Goal: Task Accomplishment & Management: Use online tool/utility

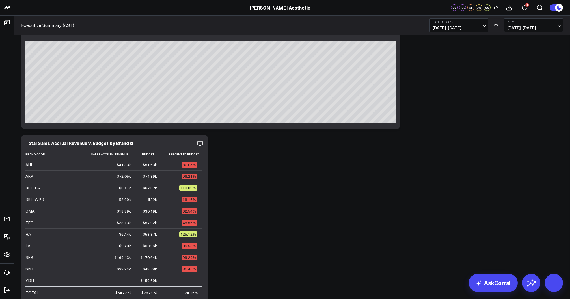
scroll to position [19, 0]
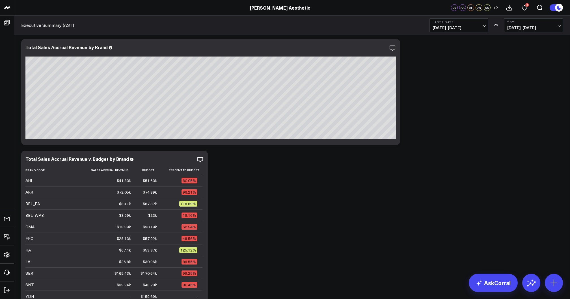
click at [452, 27] on span "[DATE] - [DATE]" at bounding box center [458, 27] width 53 height 5
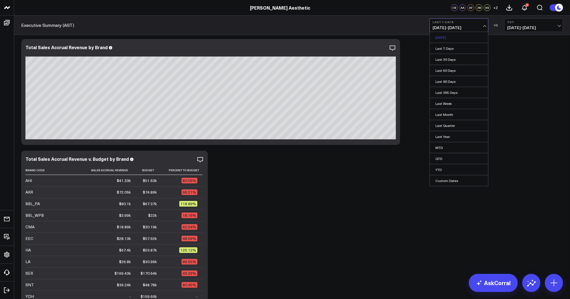
click at [447, 38] on link "[DATE]" at bounding box center [458, 37] width 58 height 11
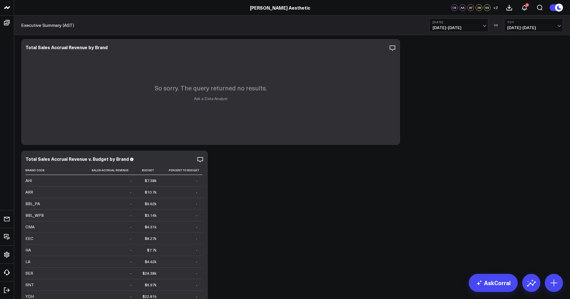
click at [447, 27] on span "[DATE] - [DATE]" at bounding box center [458, 27] width 53 height 5
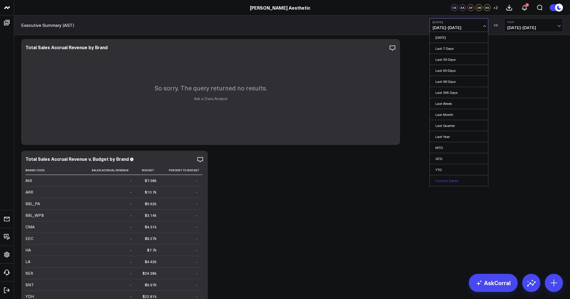
click at [441, 179] on link "Custom Dates" at bounding box center [458, 180] width 58 height 11
select select "7"
select select "2025"
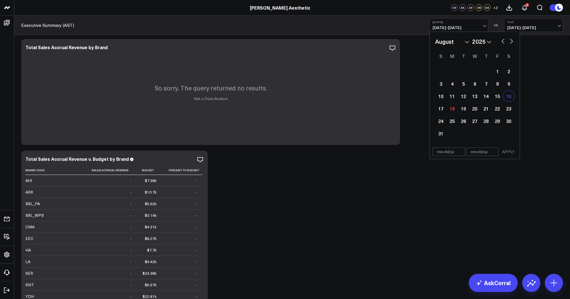
click at [510, 98] on div "16" at bounding box center [508, 95] width 11 height 11
type input "[DATE]"
select select "7"
select select "2025"
click at [510, 98] on div "16" at bounding box center [508, 95] width 11 height 11
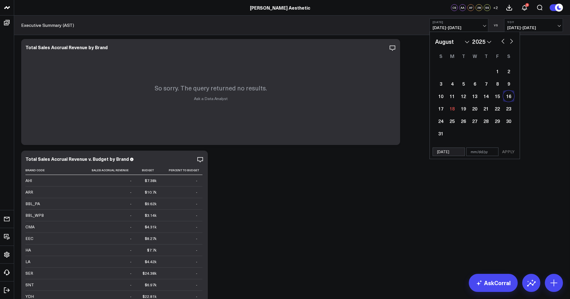
type input "[DATE]"
select select "7"
select select "2025"
click at [510, 98] on div "16" at bounding box center [508, 95] width 11 height 11
select select "7"
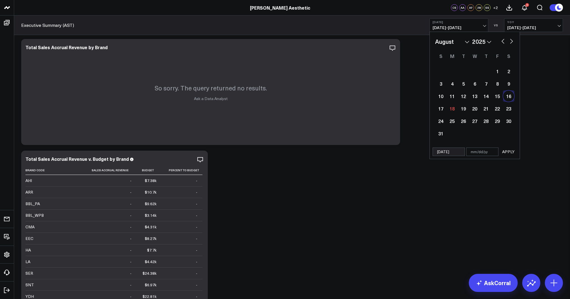
select select "2025"
click at [508, 95] on div "16" at bounding box center [508, 95] width 11 height 11
type input "[DATE]"
select select "7"
select select "2025"
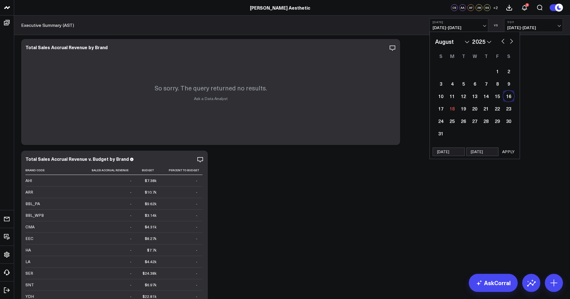
click at [507, 152] on button "APPLY" at bounding box center [507, 151] width 17 height 8
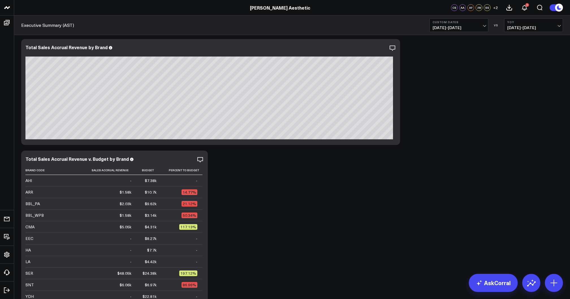
click at [449, 22] on b "Custom Dates" at bounding box center [458, 21] width 53 height 3
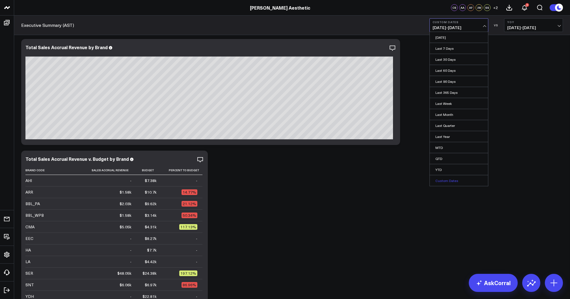
click at [439, 178] on link "Custom Dates" at bounding box center [458, 180] width 58 height 11
select select "7"
select select "2025"
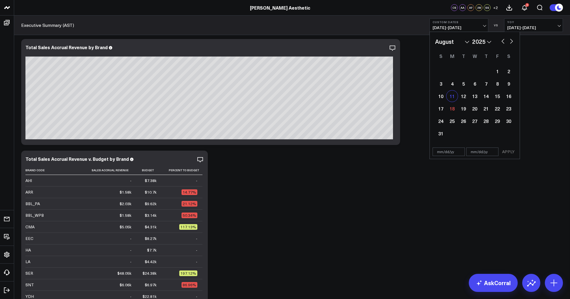
click at [452, 98] on div "11" at bounding box center [451, 95] width 11 height 11
type input "[DATE]"
select select "7"
select select "2025"
click at [451, 86] on div "4" at bounding box center [451, 83] width 11 height 11
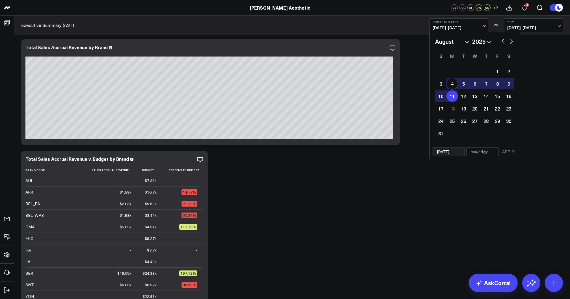
type input "[DATE]"
select select "7"
select select "2025"
click at [441, 96] on div "10" at bounding box center [440, 95] width 11 height 11
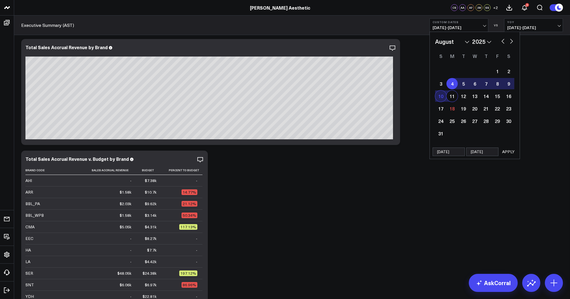
type input "[DATE]"
select select "7"
select select "2025"
click at [451, 86] on div "4" at bounding box center [451, 83] width 11 height 11
select select "7"
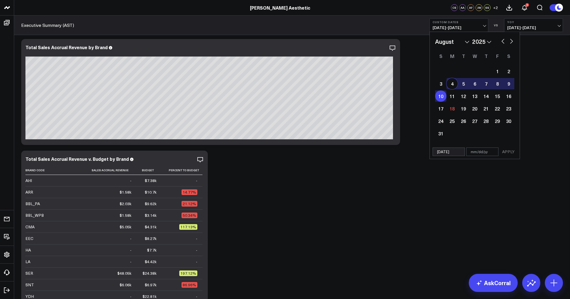
select select "2025"
type input "[DATE]"
click at [440, 97] on div "10" at bounding box center [440, 95] width 11 height 11
select select "7"
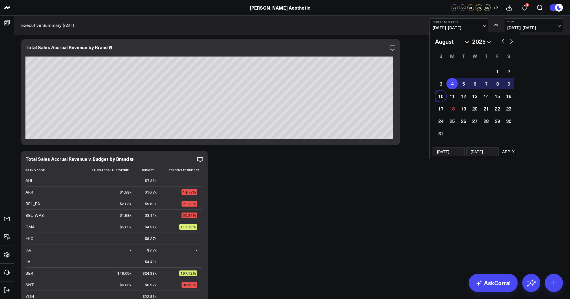
select select "2025"
type input "[DATE]"
click at [448, 84] on div "4" at bounding box center [451, 83] width 11 height 11
type input "[DATE]"
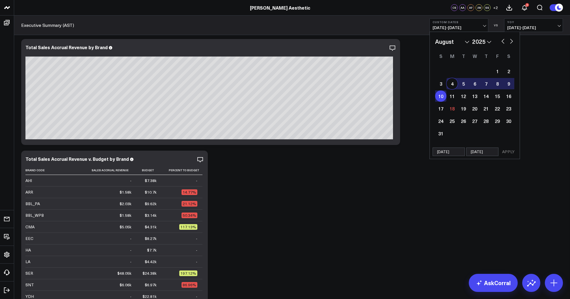
select select "7"
select select "2025"
click at [507, 152] on button "APPLY" at bounding box center [507, 151] width 17 height 8
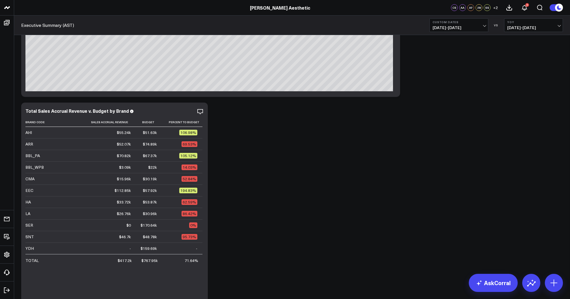
scroll to position [67, 0]
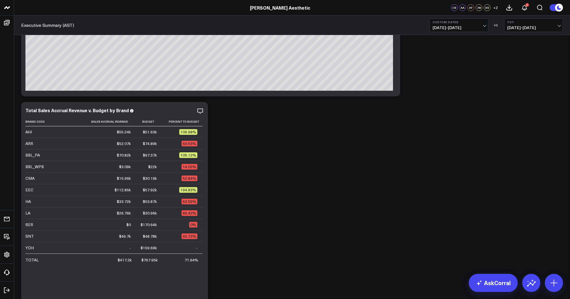
click at [466, 27] on span "[DATE] - [DATE]" at bounding box center [458, 27] width 53 height 5
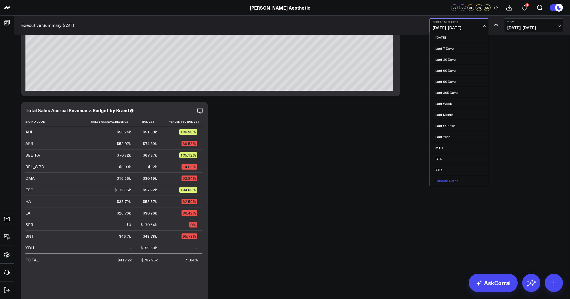
click at [450, 181] on link "Custom Dates" at bounding box center [458, 180] width 58 height 11
select select "7"
select select "2025"
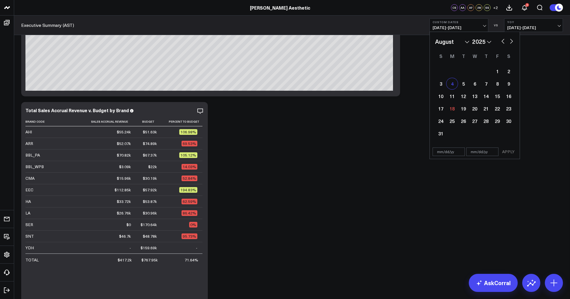
click at [451, 86] on div "4" at bounding box center [451, 83] width 11 height 11
type input "[DATE]"
select select "7"
select select "2025"
click at [509, 84] on div "9" at bounding box center [508, 83] width 11 height 11
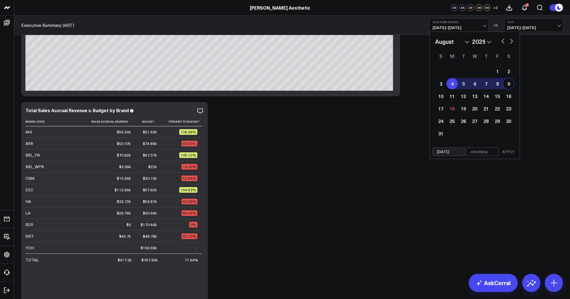
select select "7"
select select "2025"
type input "[DATE]"
click at [508, 151] on button "APPLY" at bounding box center [507, 151] width 17 height 8
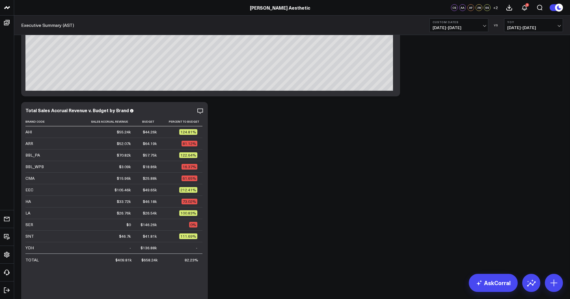
click at [467, 25] on span "[DATE] - [DATE]" at bounding box center [458, 27] width 53 height 5
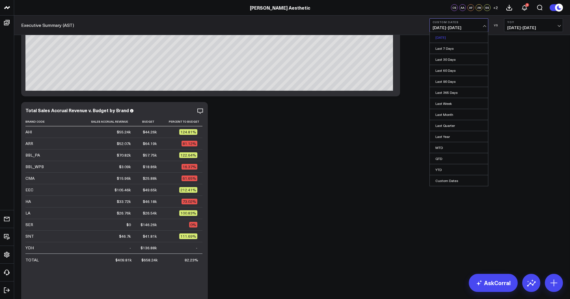
click at [456, 39] on link "[DATE]" at bounding box center [458, 37] width 58 height 11
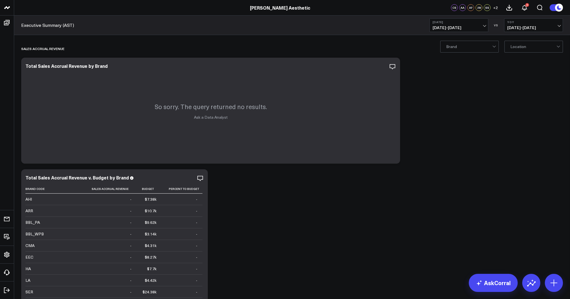
click at [459, 27] on span "[DATE] - [DATE]" at bounding box center [458, 27] width 53 height 5
click at [442, 179] on link "Custom Dates" at bounding box center [458, 180] width 58 height 11
select select "7"
select select "2025"
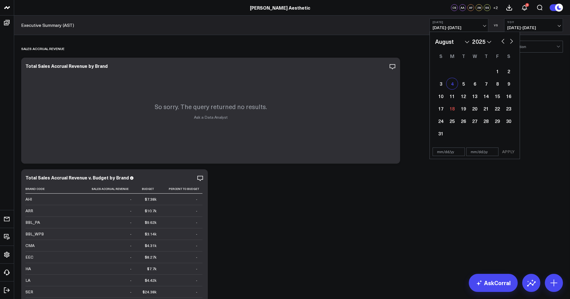
click at [450, 82] on div "4" at bounding box center [451, 83] width 11 height 11
type input "[DATE]"
select select "7"
select select "2025"
click at [441, 95] on div "10" at bounding box center [440, 95] width 11 height 11
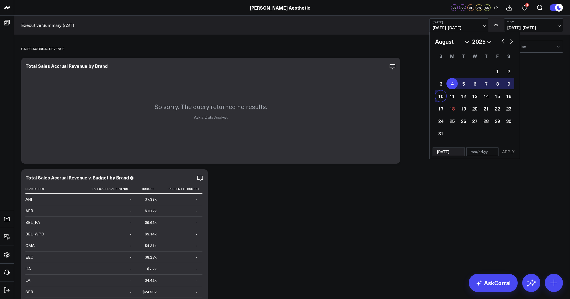
select select "7"
select select "2025"
type input "[DATE]"
click at [506, 151] on button "APPLY" at bounding box center [507, 151] width 17 height 8
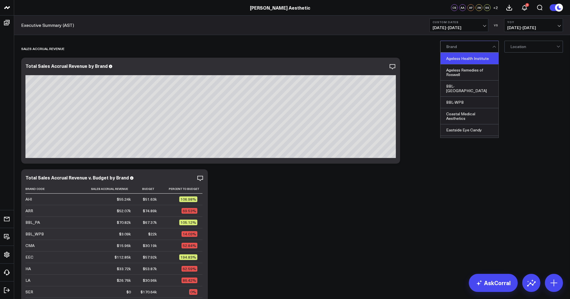
click at [466, 58] on div "Ageless Health Institute" at bounding box center [469, 59] width 58 height 12
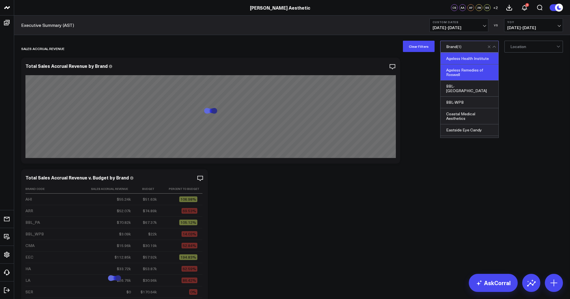
click at [465, 67] on div "Ageless Remedies of Roswell" at bounding box center [469, 72] width 58 height 16
click at [461, 86] on div "BBL-[GEOGRAPHIC_DATA]" at bounding box center [469, 89] width 58 height 16
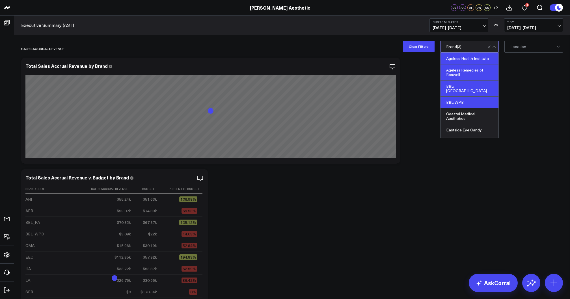
click at [458, 99] on div "BBL-WPB" at bounding box center [469, 103] width 58 height 12
click at [456, 114] on div "Coastal Medical Aesthetics" at bounding box center [469, 116] width 58 height 16
click at [464, 102] on div "Eastside Eye Candy" at bounding box center [469, 105] width 58 height 12
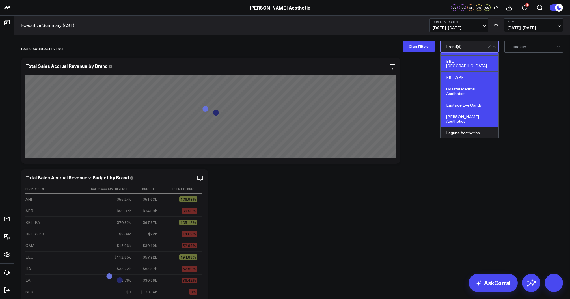
click at [462, 116] on div "[PERSON_NAME] Aesthetics" at bounding box center [469, 119] width 58 height 16
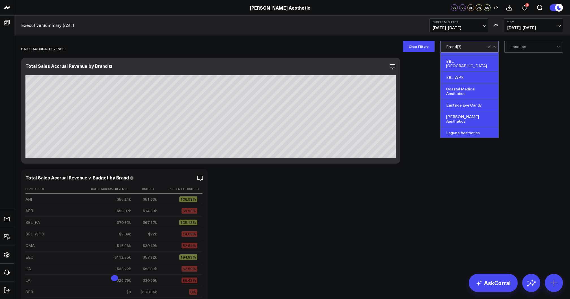
click at [458, 127] on div "Laguna Aesthetics" at bounding box center [469, 133] width 58 height 12
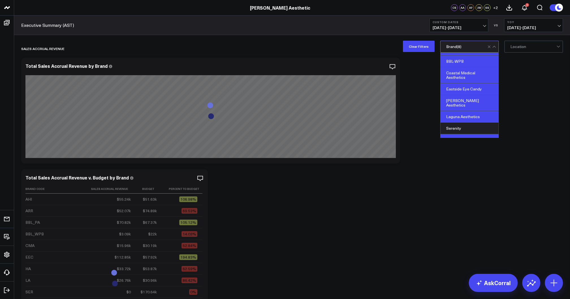
scroll to position [41, 0]
click at [464, 134] on div "Skin N Tox" at bounding box center [469, 139] width 58 height 11
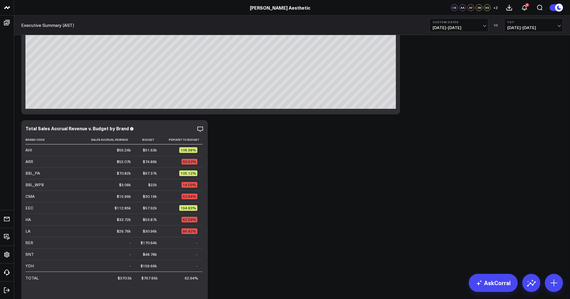
scroll to position [49, 0]
click at [448, 26] on span "[DATE] - [DATE]" at bounding box center [458, 27] width 53 height 5
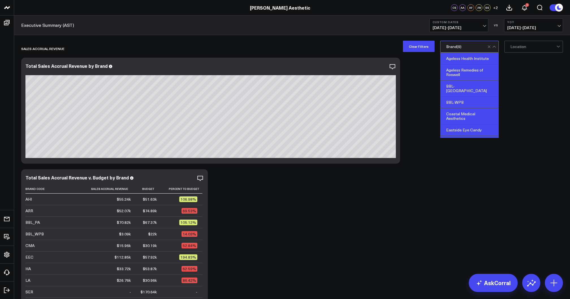
scroll to position [41, 0]
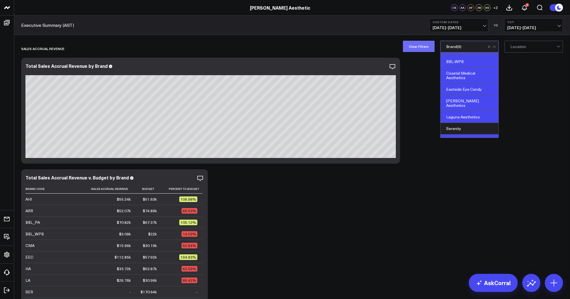
click at [417, 46] on button "Clear Filters" at bounding box center [419, 46] width 32 height 11
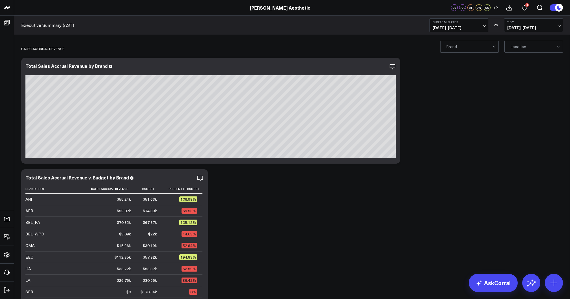
click at [471, 24] on button "Custom Dates [DATE] - [DATE]" at bounding box center [458, 25] width 59 height 14
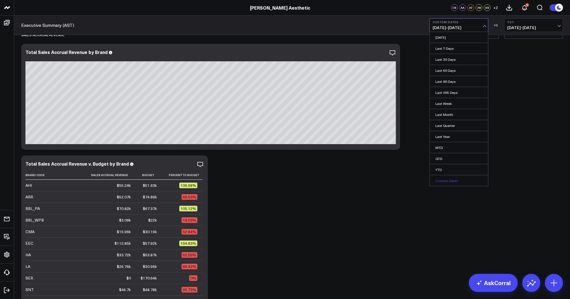
click at [450, 177] on link "Custom Dates" at bounding box center [458, 180] width 58 height 11
select select "7"
select select "2025"
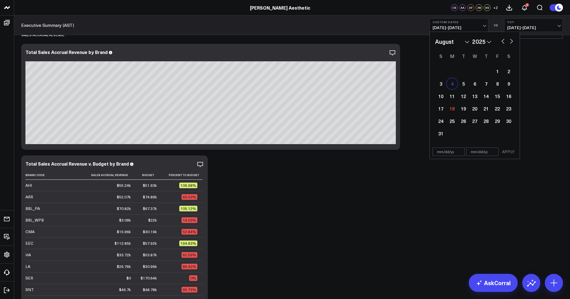
click at [453, 85] on div "4" at bounding box center [451, 83] width 11 height 11
select select "7"
select select "2025"
type input "[DATE]"
click at [509, 82] on div "9" at bounding box center [508, 83] width 11 height 11
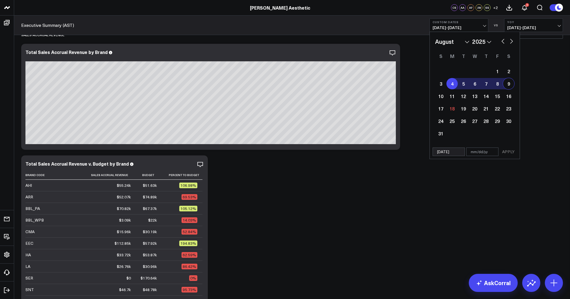
type input "[DATE]"
select select "7"
select select "2025"
click at [504, 152] on button "APPLY" at bounding box center [507, 151] width 17 height 8
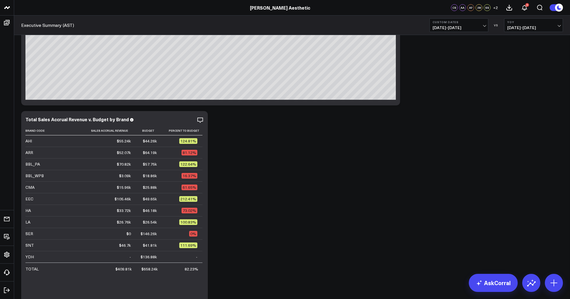
scroll to position [59, 0]
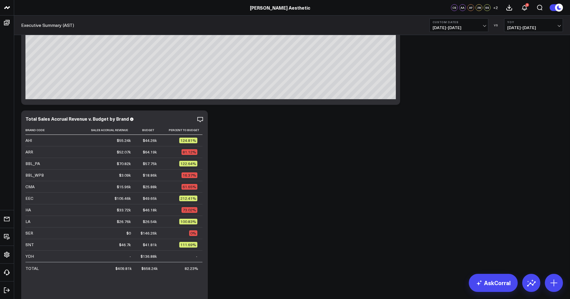
click at [461, 25] on span "[DATE] - [DATE]" at bounding box center [458, 27] width 53 height 5
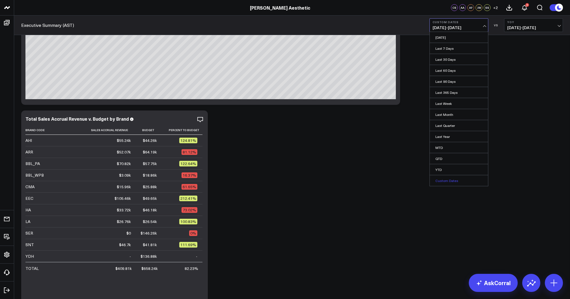
click at [440, 180] on link "Custom Dates" at bounding box center [458, 180] width 58 height 11
select select "7"
select select "2025"
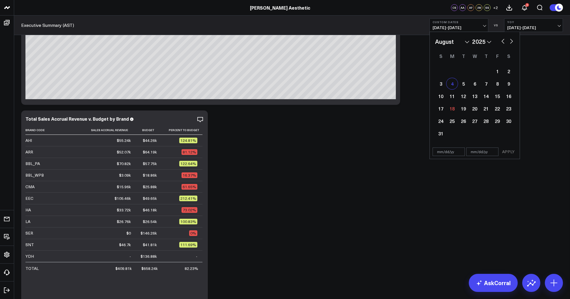
click at [453, 88] on div "4" at bounding box center [451, 83] width 11 height 11
type input "[DATE]"
select select "7"
select select "2025"
click at [439, 97] on div "10" at bounding box center [440, 95] width 11 height 11
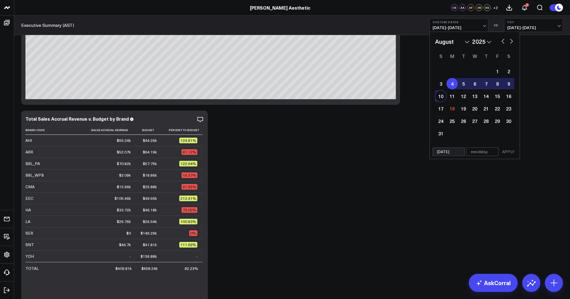
type input "[DATE]"
select select "7"
select select "2025"
click at [507, 151] on button "APPLY" at bounding box center [507, 151] width 17 height 8
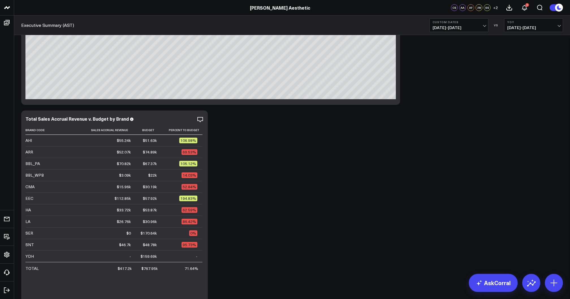
click at [478, 30] on span "[DATE] - [DATE]" at bounding box center [458, 27] width 53 height 5
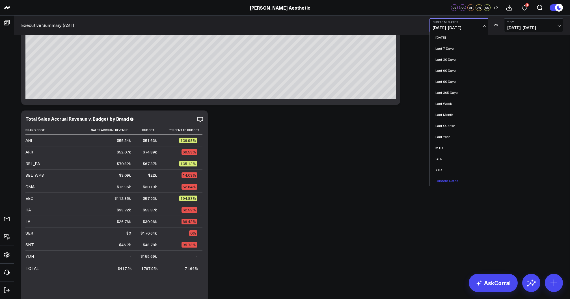
click at [448, 181] on link "Custom Dates" at bounding box center [458, 180] width 58 height 11
select select "7"
select select "2025"
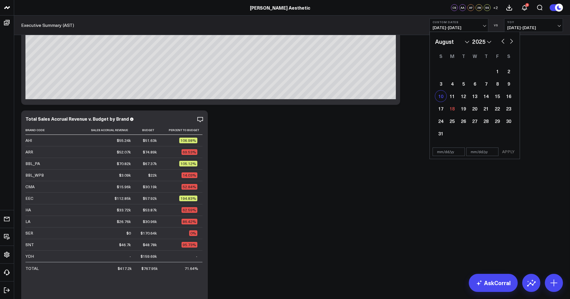
click at [440, 100] on div "10" at bounding box center [440, 95] width 11 height 11
type input "[DATE]"
select select "7"
select select "2025"
click at [440, 99] on div "10" at bounding box center [440, 95] width 11 height 11
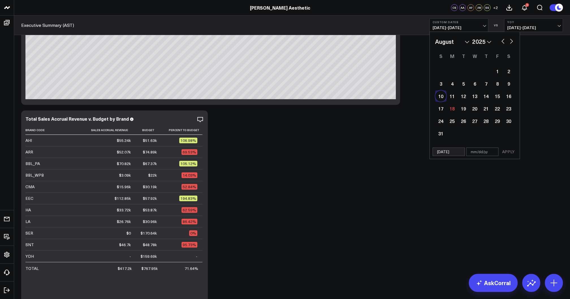
type input "[DATE]"
select select "7"
select select "2025"
click at [506, 151] on button "APPLY" at bounding box center [507, 151] width 17 height 8
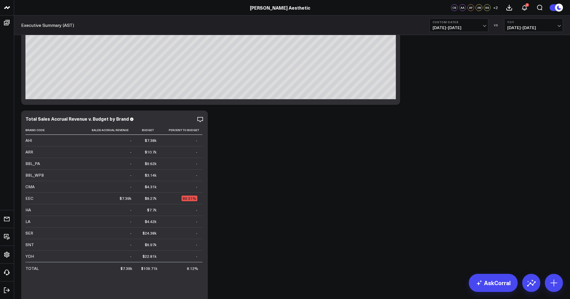
click at [461, 29] on span "[DATE] - [DATE]" at bounding box center [458, 27] width 53 height 5
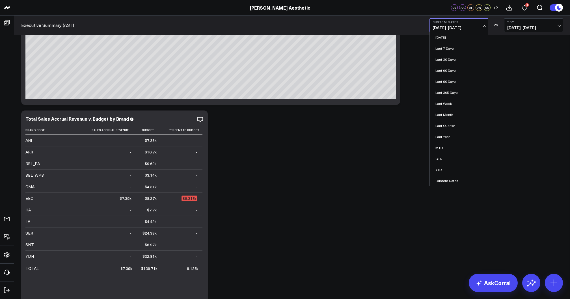
click at [461, 29] on span "[DATE] - [DATE]" at bounding box center [458, 27] width 53 height 5
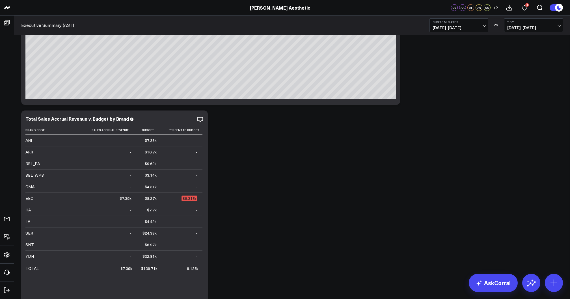
click at [457, 27] on span "[DATE] - [DATE]" at bounding box center [458, 27] width 53 height 5
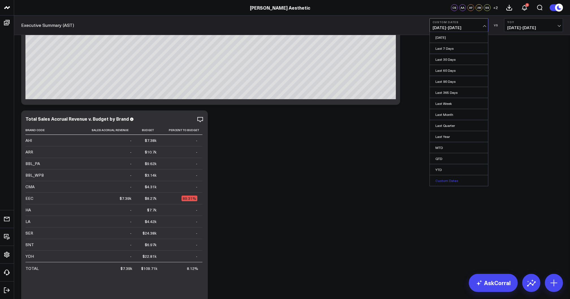
click at [440, 179] on link "Custom Dates" at bounding box center [458, 180] width 58 height 11
select select "7"
select select "2025"
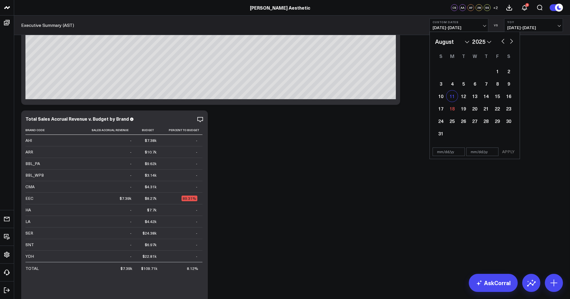
click at [449, 94] on div "11" at bounding box center [451, 95] width 11 height 11
type input "[DATE]"
select select "7"
select select "2025"
click at [445, 107] on div "17" at bounding box center [440, 108] width 11 height 11
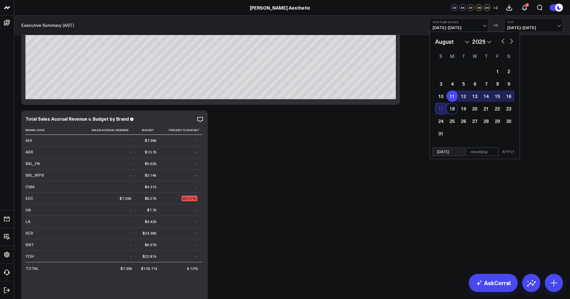
type input "[DATE]"
select select "7"
select select "2025"
click at [505, 153] on button "APPLY" at bounding box center [507, 151] width 17 height 8
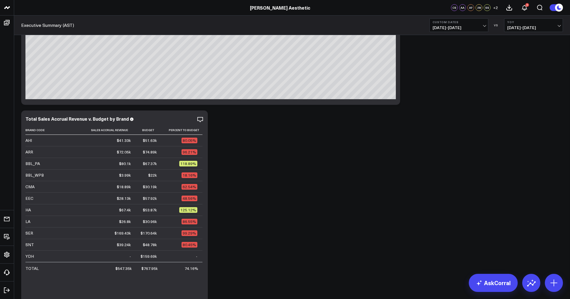
click at [457, 29] on span "[DATE] - [DATE]" at bounding box center [458, 27] width 53 height 5
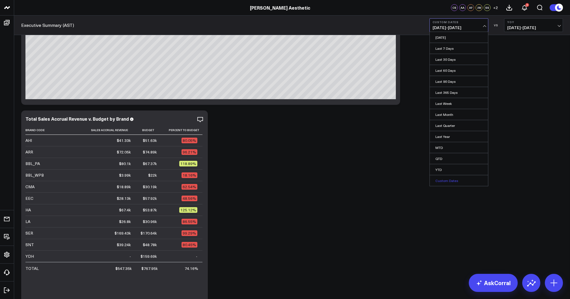
click at [450, 180] on link "Custom Dates" at bounding box center [458, 180] width 58 height 11
select select "7"
select select "2025"
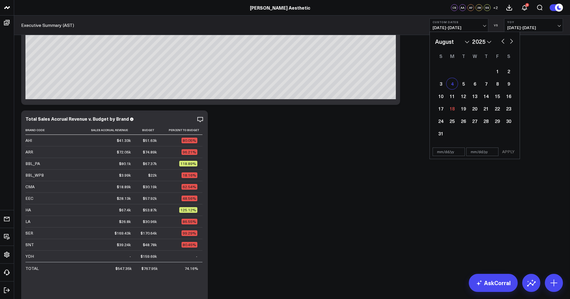
click at [450, 86] on div "4" at bounding box center [451, 83] width 11 height 11
type input "[DATE]"
select select "7"
select select "2025"
click at [444, 93] on div "10" at bounding box center [440, 95] width 11 height 11
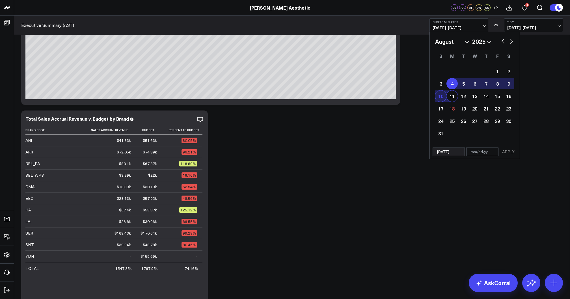
type input "[DATE]"
select select "7"
select select "2025"
click at [506, 153] on button "APPLY" at bounding box center [507, 151] width 17 height 8
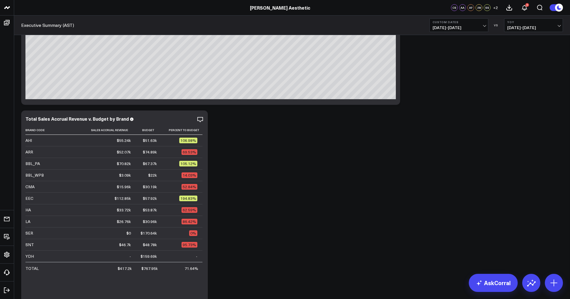
click at [469, 29] on span "[DATE] - [DATE]" at bounding box center [458, 27] width 53 height 5
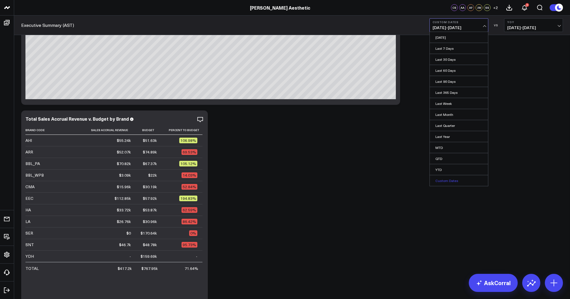
click at [446, 180] on link "Custom Dates" at bounding box center [458, 180] width 58 height 11
select select "7"
select select "2025"
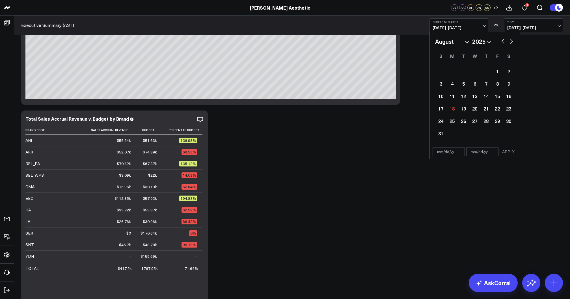
click at [501, 43] on button "button" at bounding box center [503, 40] width 6 height 7
select select "6"
select select "2025"
click at [451, 121] on div "28" at bounding box center [451, 120] width 11 height 11
type input "[DATE]"
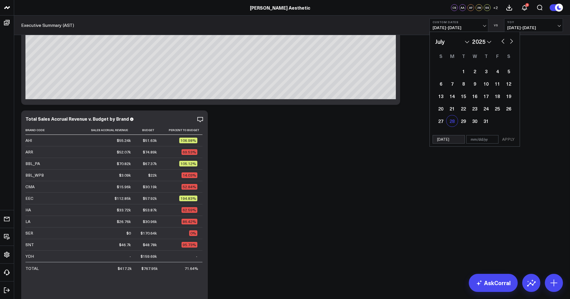
select select "6"
select select "2025"
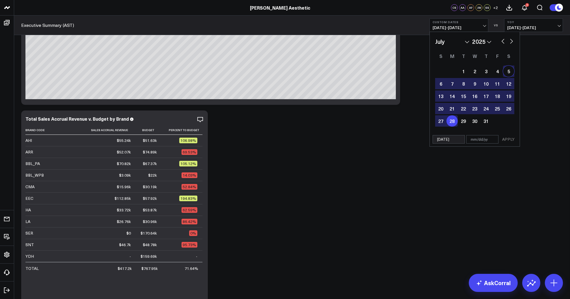
click at [511, 42] on button "button" at bounding box center [511, 40] width 6 height 7
select select "7"
select select "2025"
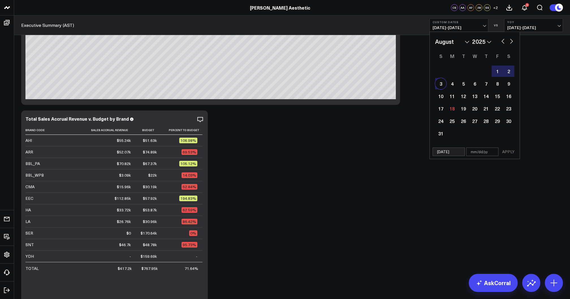
click at [438, 86] on div "3" at bounding box center [440, 83] width 11 height 11
type input "[DATE]"
select select "7"
select select "2025"
click at [507, 151] on button "APPLY" at bounding box center [507, 151] width 17 height 8
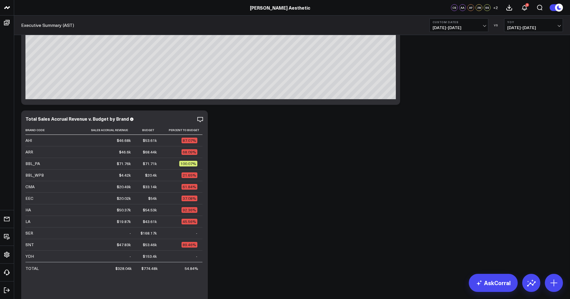
click at [462, 27] on span "[DATE] - [DATE]" at bounding box center [458, 27] width 53 height 5
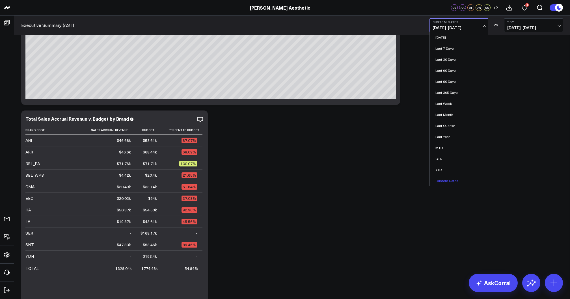
click at [446, 179] on link "Custom Dates" at bounding box center [458, 180] width 58 height 11
select select "7"
select select "2025"
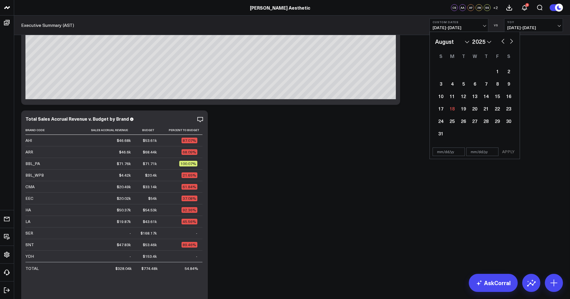
click at [500, 42] on button "button" at bounding box center [503, 40] width 6 height 7
select select "6"
select select "2025"
click at [448, 111] on div "21" at bounding box center [451, 108] width 11 height 11
type input "[DATE]"
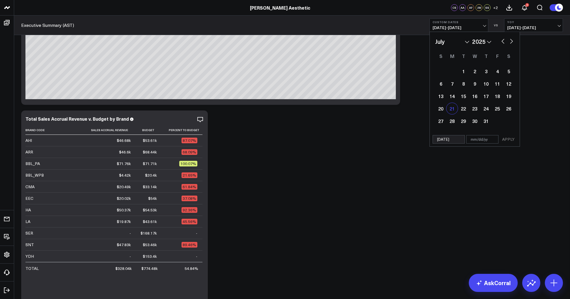
select select "6"
select select "2025"
click at [441, 121] on div "27" at bounding box center [440, 120] width 11 height 11
type input "[DATE]"
select select "6"
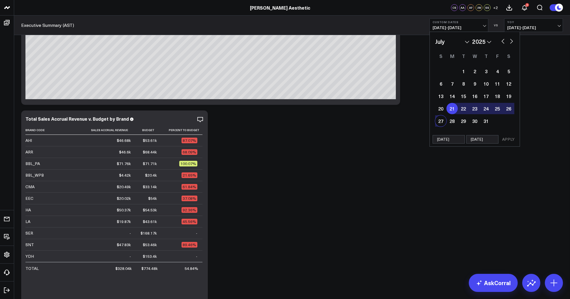
select select "2025"
click at [514, 138] on button "APPLY" at bounding box center [507, 139] width 17 height 8
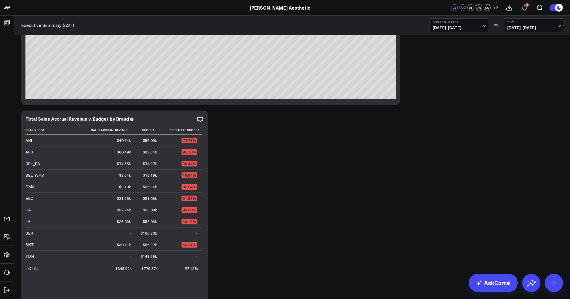
click at [464, 27] on span "[DATE] - [DATE]" at bounding box center [458, 27] width 53 height 5
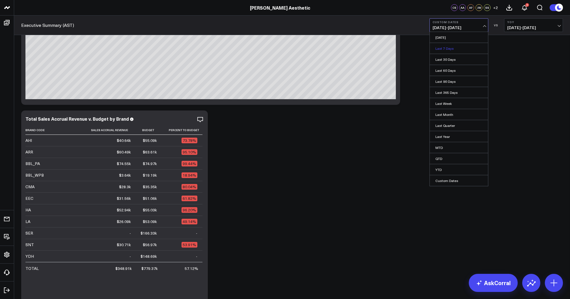
click at [450, 49] on link "Last 7 Days" at bounding box center [458, 48] width 58 height 11
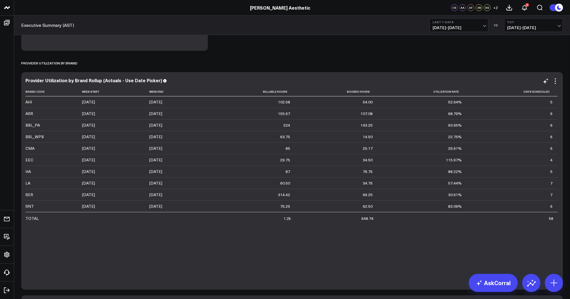
scroll to position [335, 0]
click at [554, 82] on icon at bounding box center [554, 82] width 7 height 7
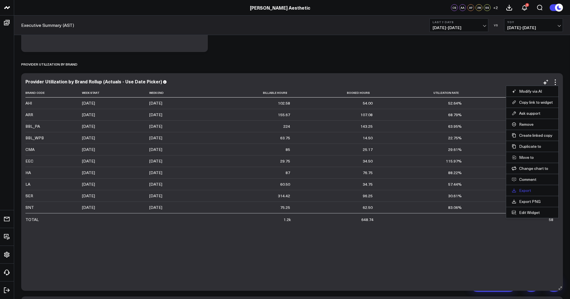
click at [526, 190] on link "Export" at bounding box center [531, 190] width 41 height 5
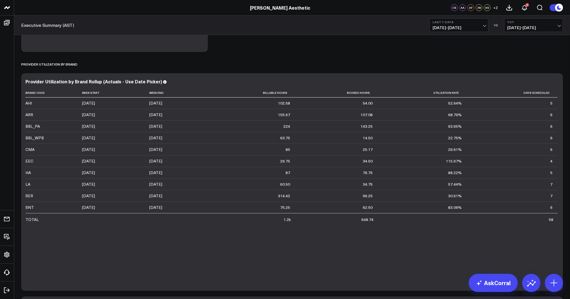
click at [471, 29] on span "[DATE] - [DATE]" at bounding box center [458, 27] width 53 height 5
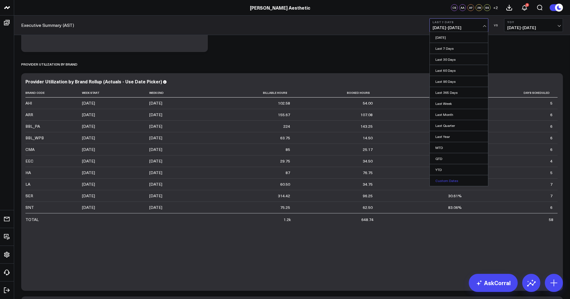
click at [446, 178] on link "Custom Dates" at bounding box center [458, 180] width 58 height 11
select select "7"
select select "2025"
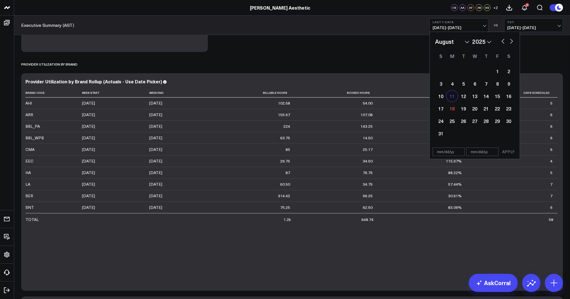
click at [453, 100] on div "11" at bounding box center [451, 95] width 11 height 11
type input "[DATE]"
select select "7"
select select "2025"
click at [508, 95] on div "16" at bounding box center [508, 95] width 11 height 11
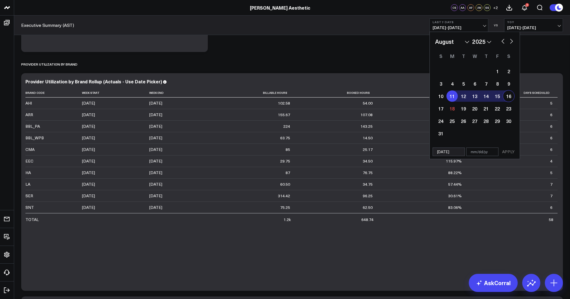
type input "[DATE]"
select select "7"
select select "2025"
click at [506, 149] on button "APPLY" at bounding box center [507, 151] width 17 height 8
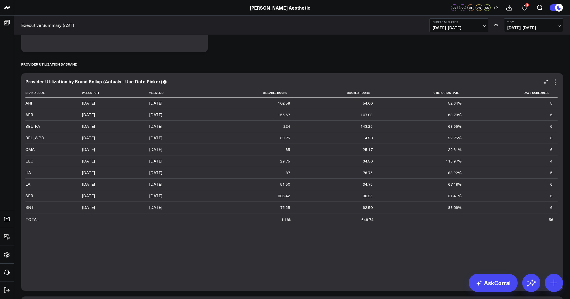
click at [555, 85] on icon at bounding box center [554, 82] width 7 height 7
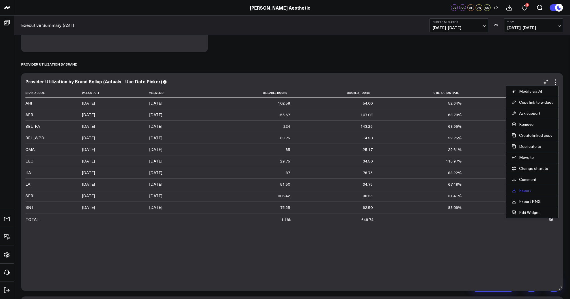
click at [522, 190] on link "Export" at bounding box center [531, 190] width 41 height 5
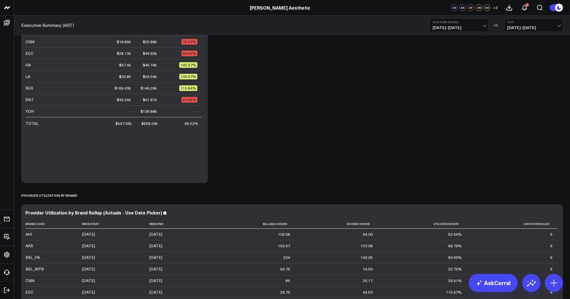
scroll to position [200, 0]
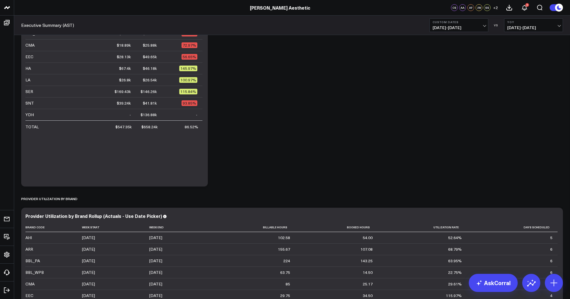
click at [478, 23] on b "Custom Dates" at bounding box center [458, 21] width 53 height 3
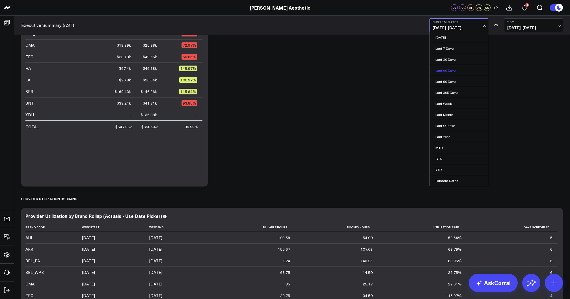
click at [455, 71] on link "Last 60 Days" at bounding box center [458, 70] width 58 height 11
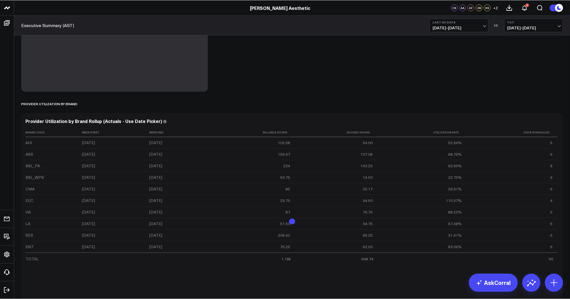
scroll to position [299, 0]
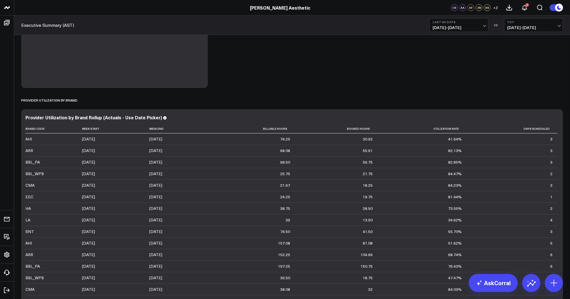
click at [466, 25] on span "[DATE] - [DATE]" at bounding box center [458, 27] width 53 height 5
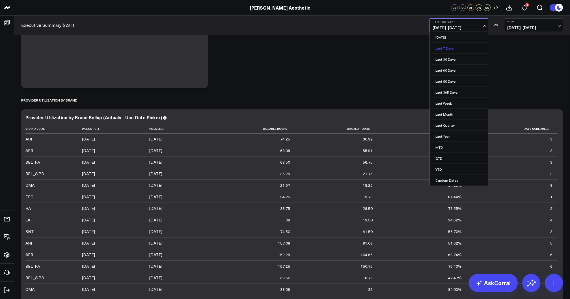
click at [451, 47] on link "Last 7 Days" at bounding box center [458, 48] width 58 height 11
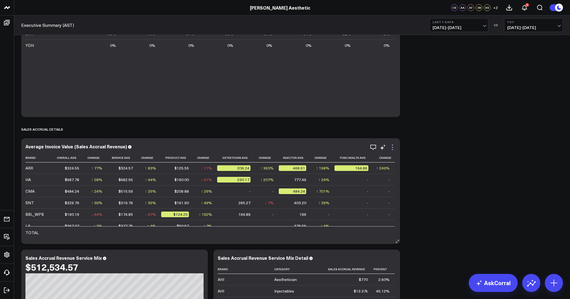
click at [392, 149] on icon at bounding box center [392, 147] width 7 height 7
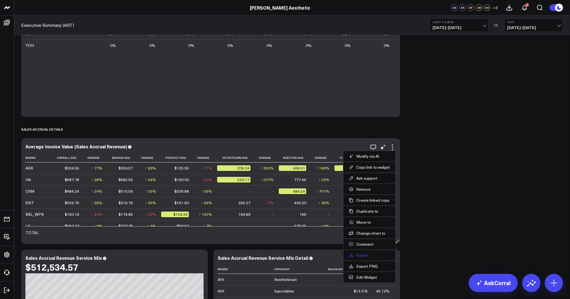
click at [364, 255] on link "Export" at bounding box center [369, 255] width 41 height 5
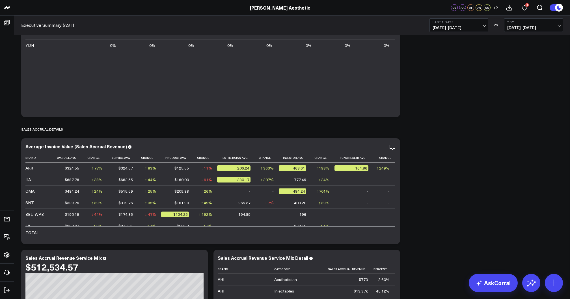
click at [465, 26] on span "[DATE] - [DATE]" at bounding box center [458, 27] width 53 height 5
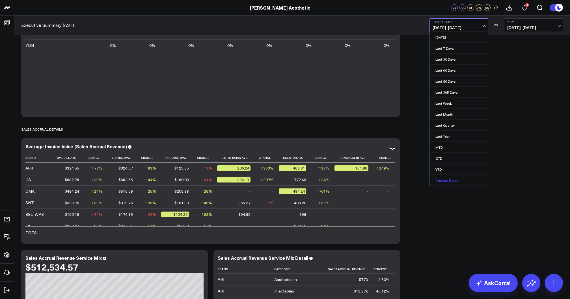
click at [446, 178] on link "Custom Dates" at bounding box center [458, 180] width 58 height 11
select select "7"
select select "2025"
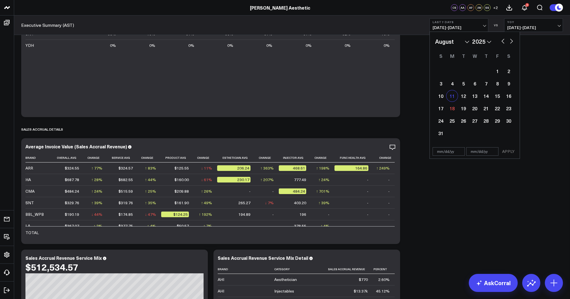
click at [450, 96] on div "11" at bounding box center [451, 95] width 11 height 11
type input "[DATE]"
select select "7"
select select "2025"
click at [509, 97] on div "16" at bounding box center [508, 95] width 11 height 11
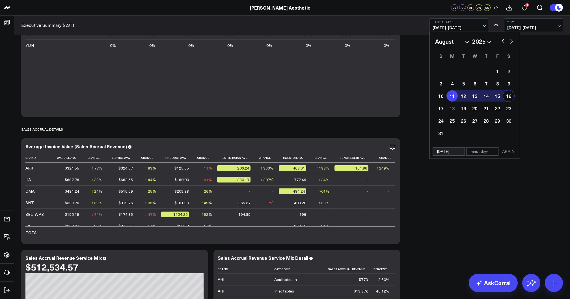
type input "[DATE]"
select select "7"
select select "2025"
click at [510, 151] on button "APPLY" at bounding box center [507, 151] width 17 height 8
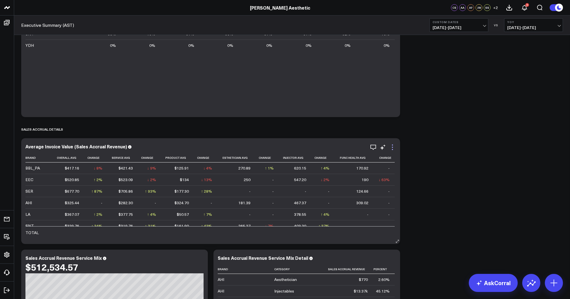
click at [390, 149] on icon at bounding box center [392, 147] width 7 height 7
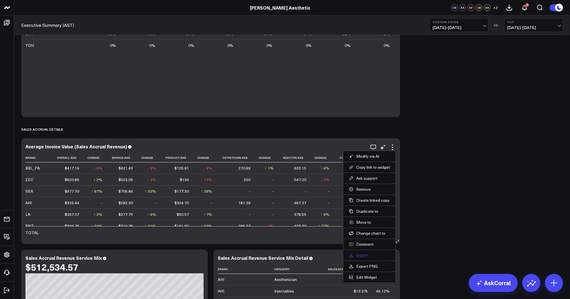
click at [364, 255] on link "Export" at bounding box center [369, 255] width 41 height 5
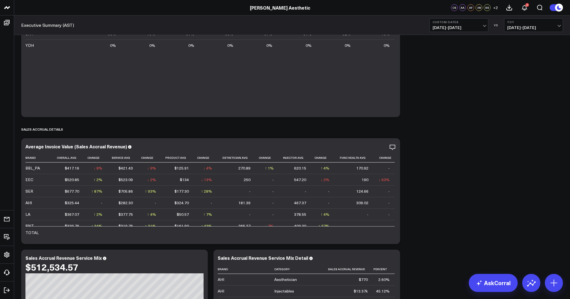
click at [444, 25] on button "Custom Dates [DATE] - [DATE]" at bounding box center [458, 25] width 59 height 14
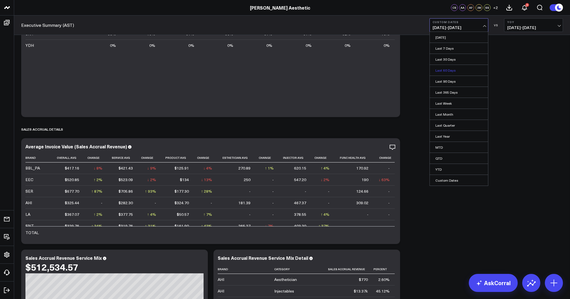
click at [450, 70] on link "Last 60 Days" at bounding box center [458, 70] width 58 height 11
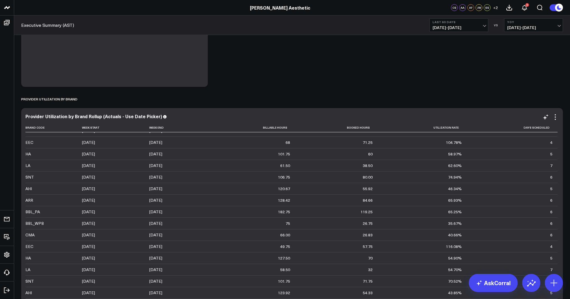
scroll to position [365, 0]
click at [473, 23] on b "Last 60 Days" at bounding box center [458, 21] width 53 height 3
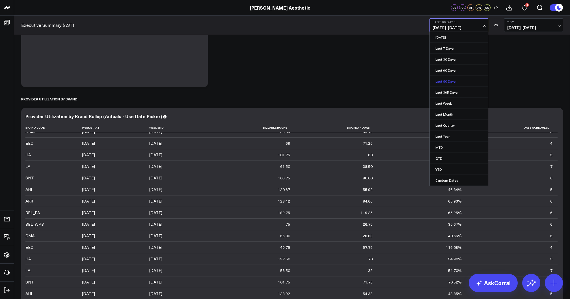
click at [457, 83] on link "Last 90 Days" at bounding box center [458, 81] width 58 height 11
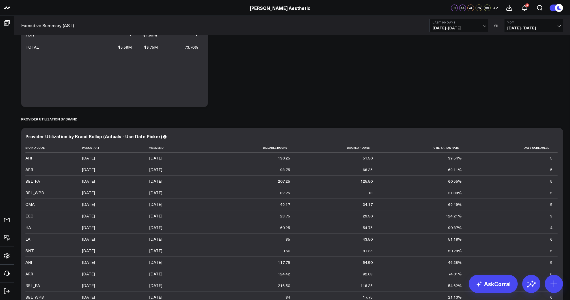
scroll to position [223, 0]
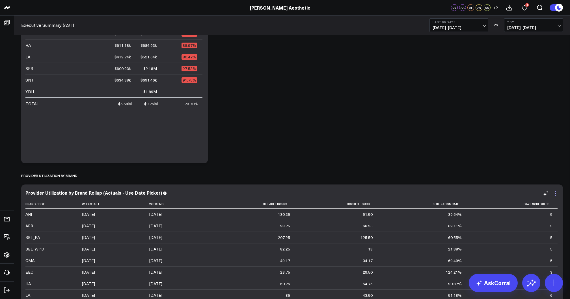
click at [555, 196] on icon at bounding box center [554, 196] width 1 height 1
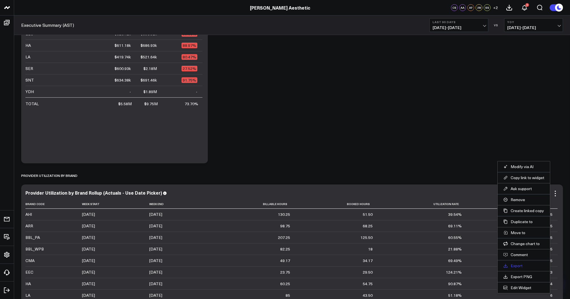
click at [518, 265] on link "Export" at bounding box center [523, 266] width 41 height 5
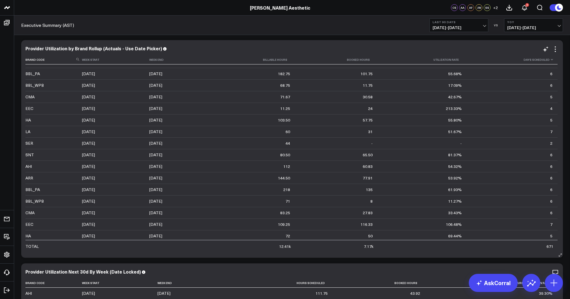
scroll to position [1067, 0]
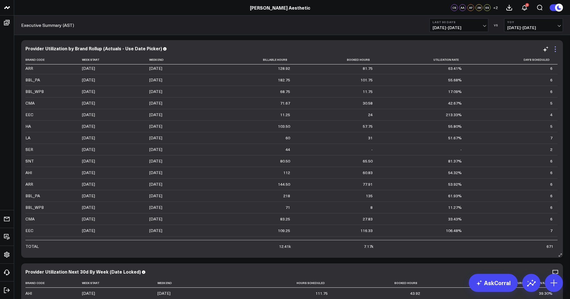
click at [555, 50] on icon at bounding box center [554, 49] width 7 height 7
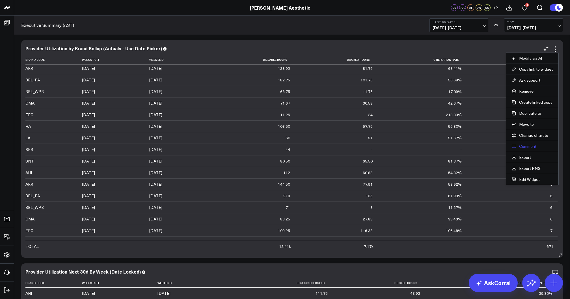
click at [527, 144] on button "Comment" at bounding box center [531, 146] width 41 height 5
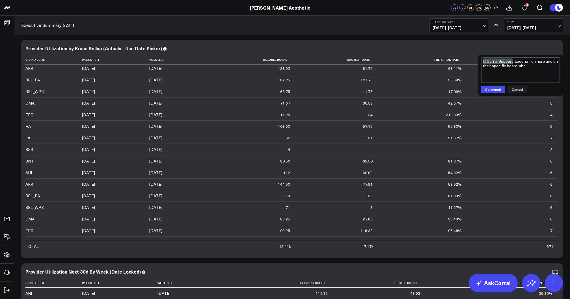
drag, startPoint x: 516, startPoint y: 62, endPoint x: 544, endPoint y: 65, distance: 27.9
click at [544, 65] on textarea "@Corral Support Laguna - on here and on their specific board, sho" at bounding box center [520, 69] width 79 height 25
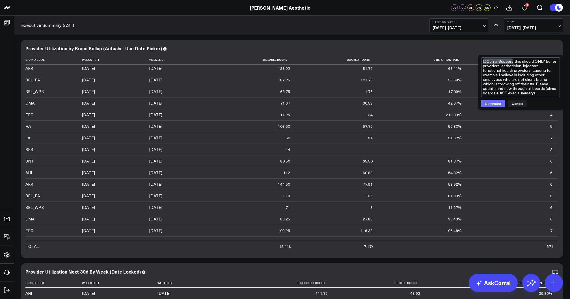
type textarea "@Corral Support this should ONLY be for providers: esthetician, injectors, func…"
click at [489, 103] on button "Comment" at bounding box center [493, 103] width 24 height 7
